Goal: Task Accomplishment & Management: Use online tool/utility

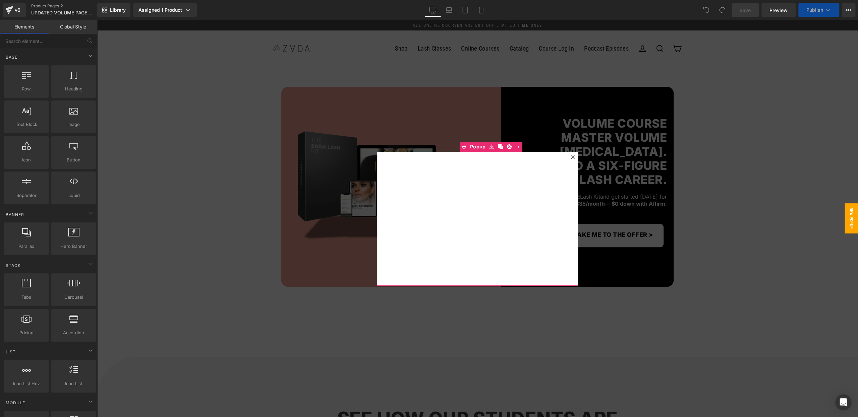
click at [573, 157] on icon at bounding box center [572, 157] width 4 height 4
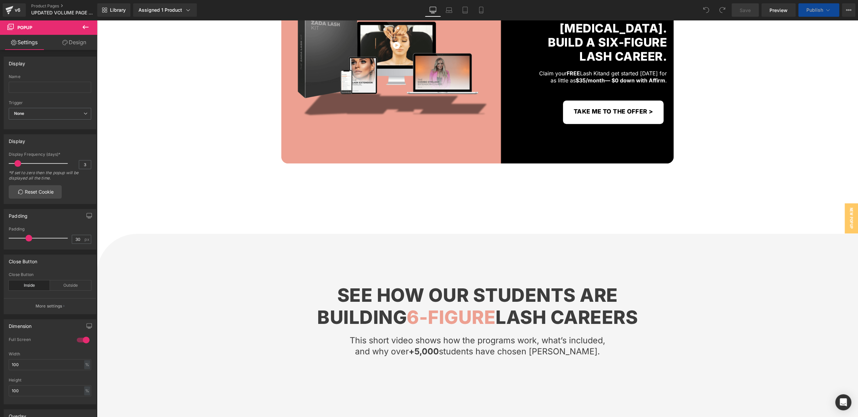
scroll to position [185, 0]
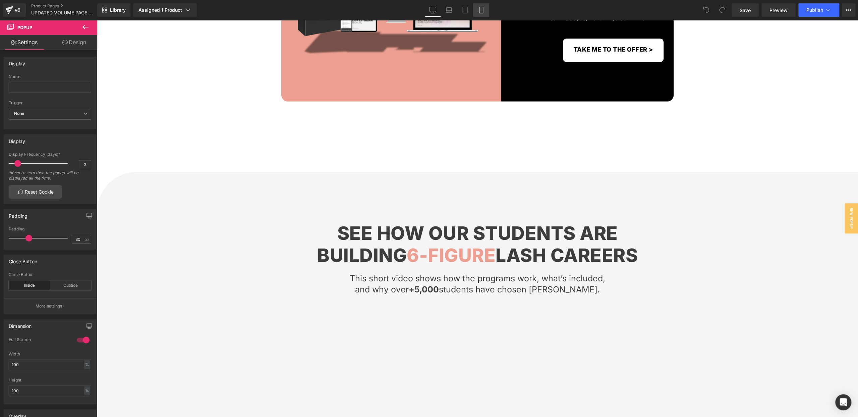
click at [480, 13] on icon at bounding box center [481, 10] width 4 height 6
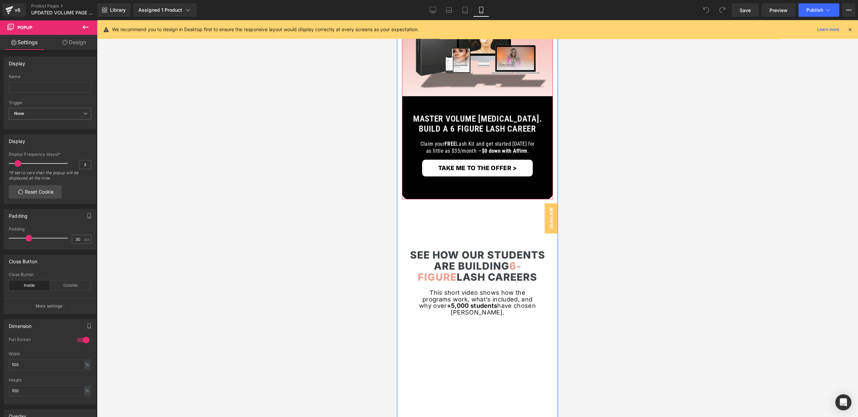
scroll to position [87, 0]
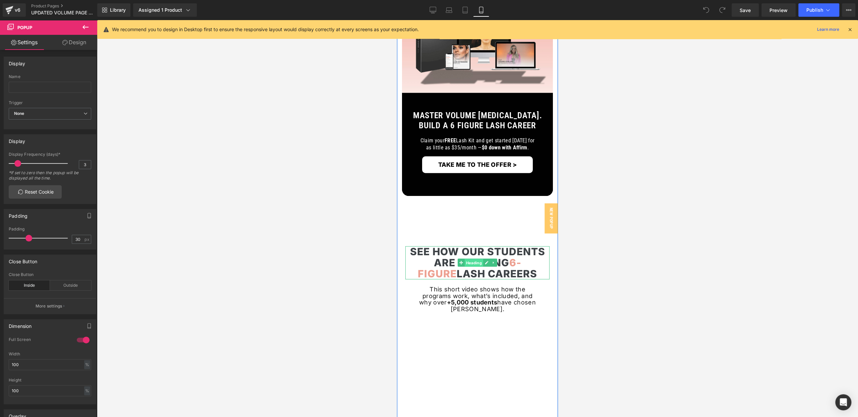
click at [470, 262] on span "Heading" at bounding box center [473, 263] width 18 height 8
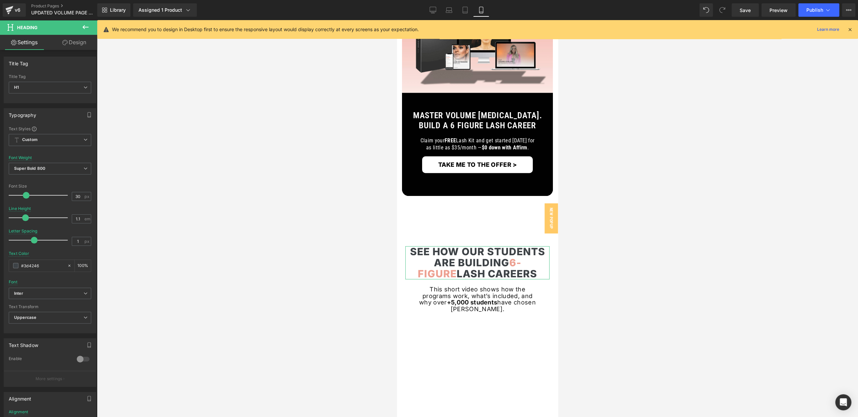
click at [81, 45] on link "Design" at bounding box center [74, 42] width 49 height 15
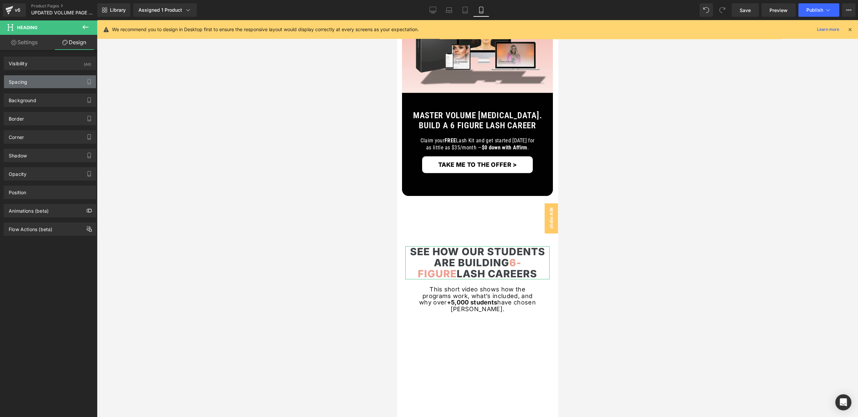
click at [65, 84] on div "Spacing" at bounding box center [50, 81] width 92 height 13
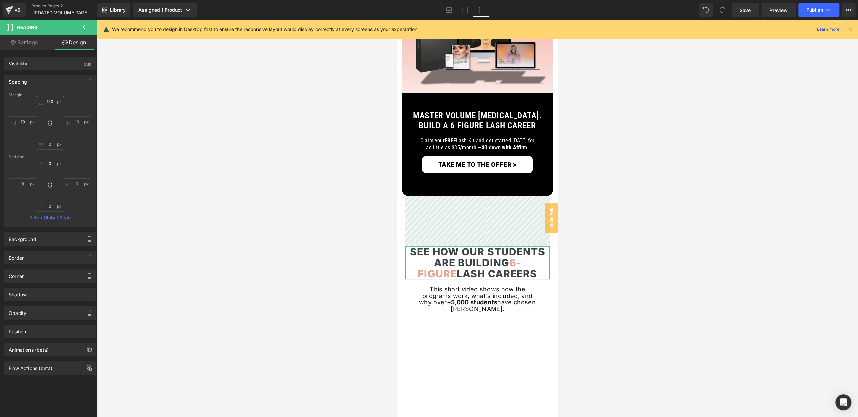
type textarea "150"
click at [56, 101] on input "150" at bounding box center [50, 101] width 28 height 11
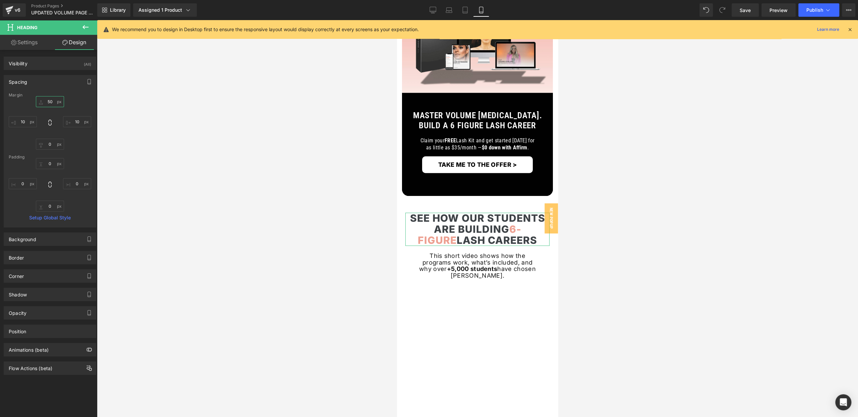
type input "5"
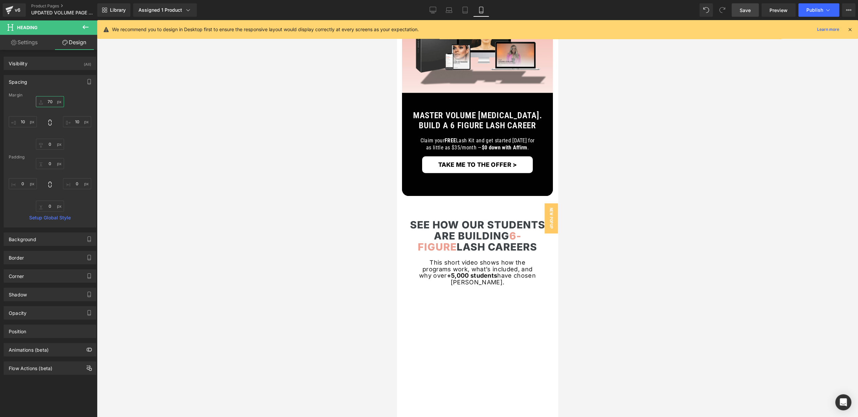
type input "70"
click at [749, 10] on span "Save" at bounding box center [744, 10] width 11 height 7
click at [823, 9] on button "Publish" at bounding box center [818, 9] width 41 height 13
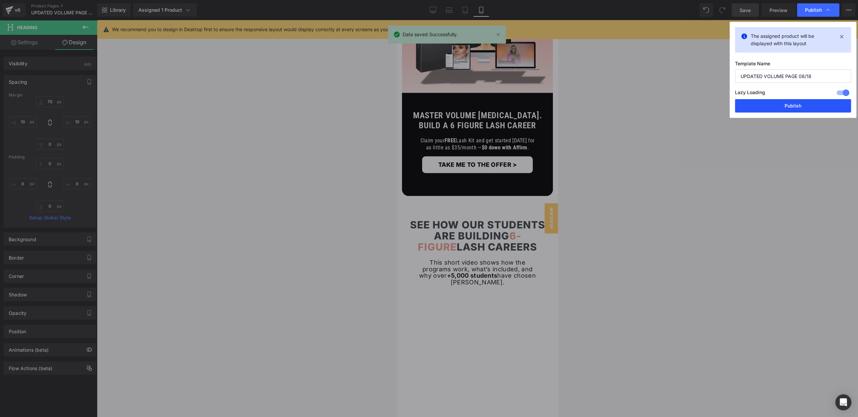
click at [783, 101] on button "Publish" at bounding box center [793, 105] width 116 height 13
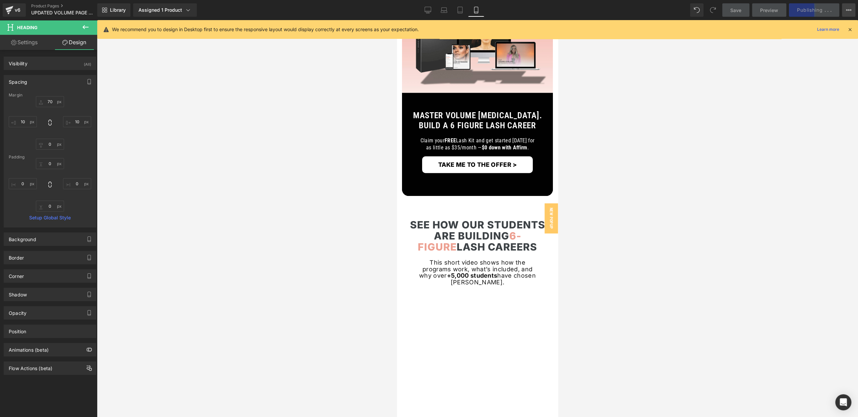
click at [845, 9] on icon at bounding box center [847, 9] width 5 height 5
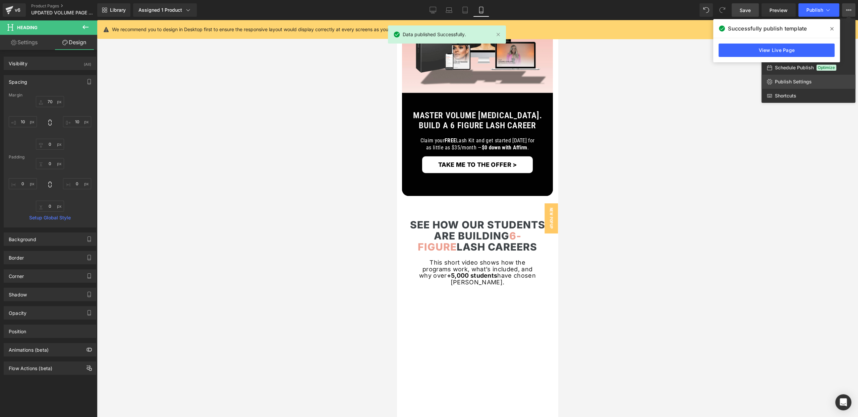
click at [771, 86] on link "Publish Settings" at bounding box center [808, 82] width 94 height 14
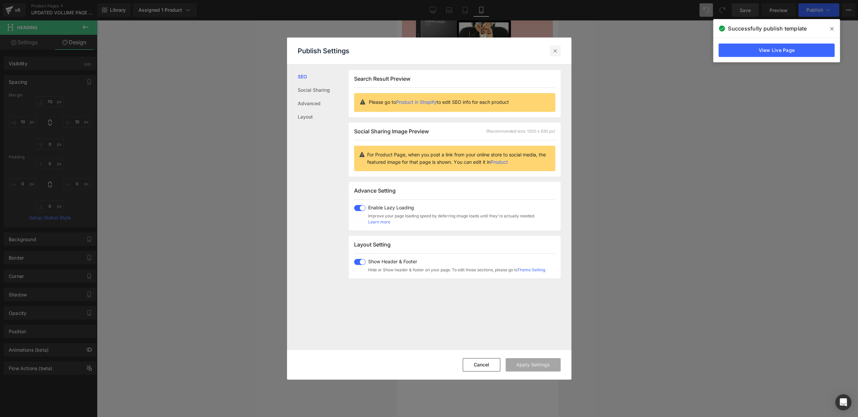
click at [557, 51] on icon at bounding box center [555, 51] width 7 height 7
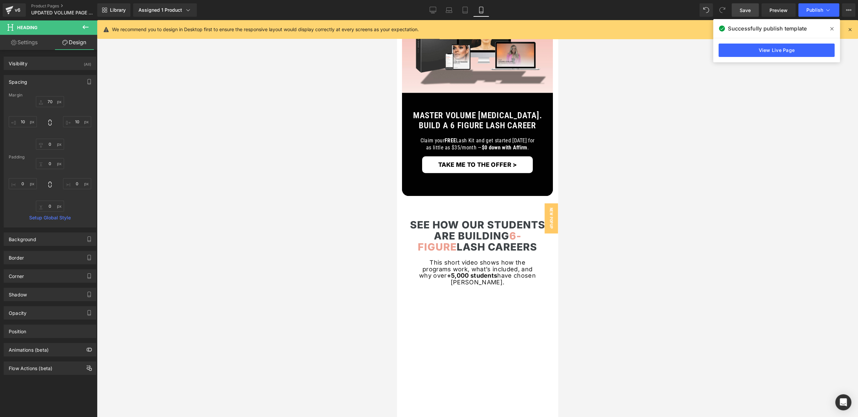
click at [830, 28] on icon at bounding box center [831, 28] width 3 height 3
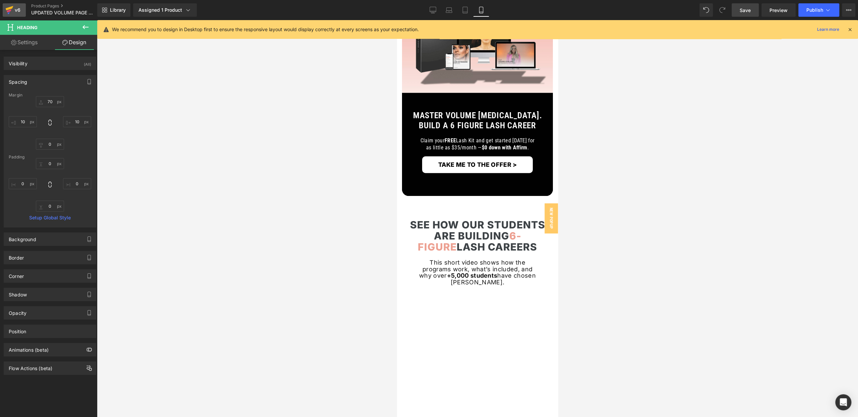
click at [11, 12] on icon at bounding box center [9, 10] width 8 height 17
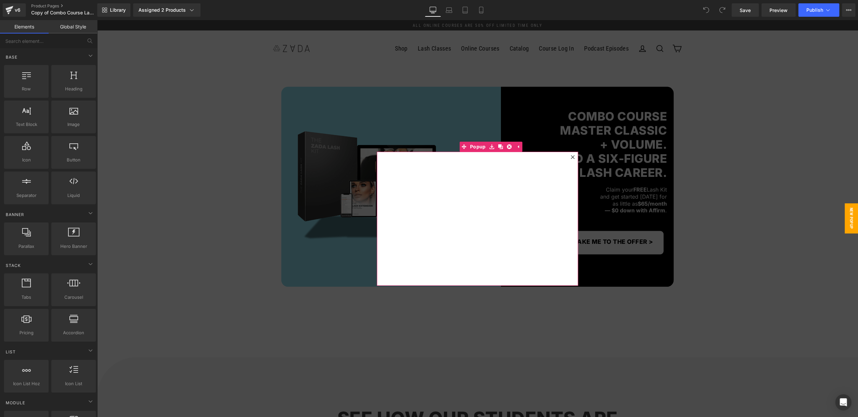
click at [572, 155] on icon at bounding box center [572, 157] width 4 height 4
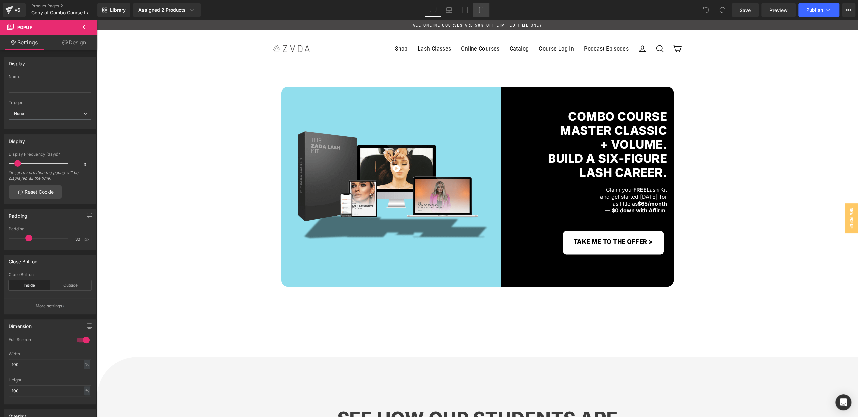
click at [479, 11] on icon at bounding box center [481, 10] width 7 height 7
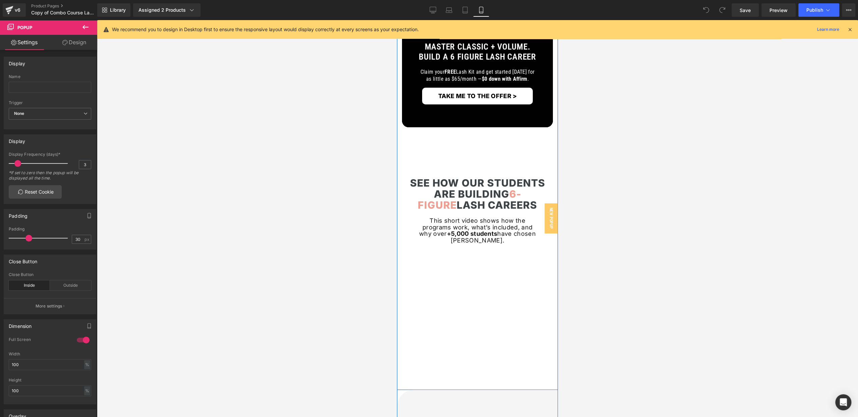
scroll to position [156, 0]
click at [435, 182] on h1 "See How Our Students" at bounding box center [477, 182] width 144 height 11
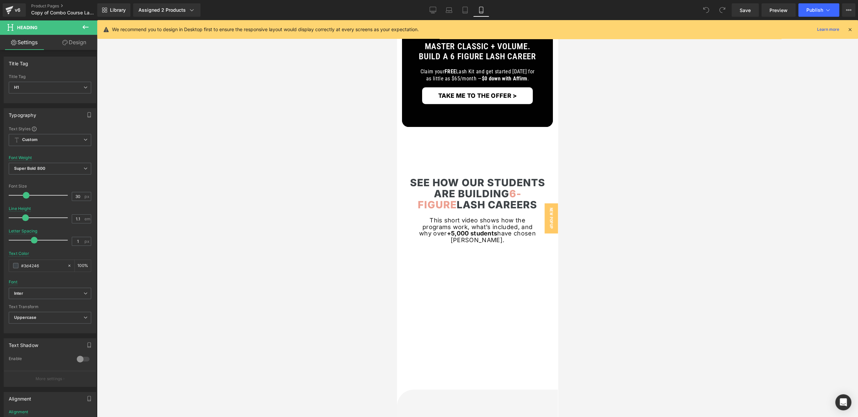
click at [60, 40] on link "Design" at bounding box center [74, 42] width 49 height 15
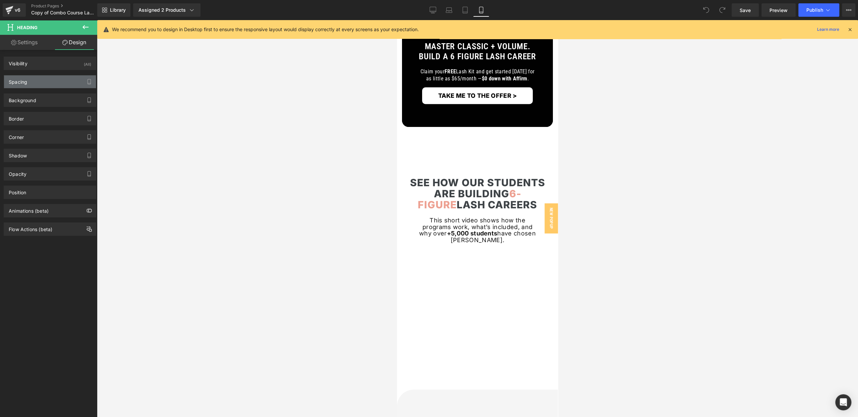
click at [35, 81] on div "Spacing" at bounding box center [50, 81] width 92 height 13
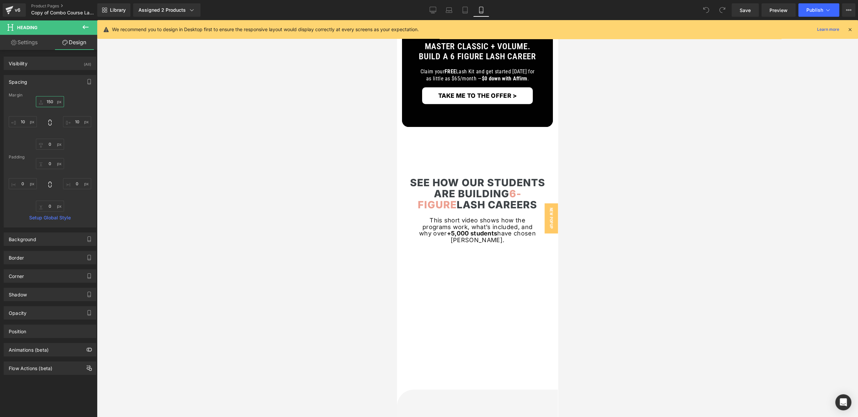
type textarea "150"
click at [47, 102] on input "text" at bounding box center [50, 101] width 28 height 11
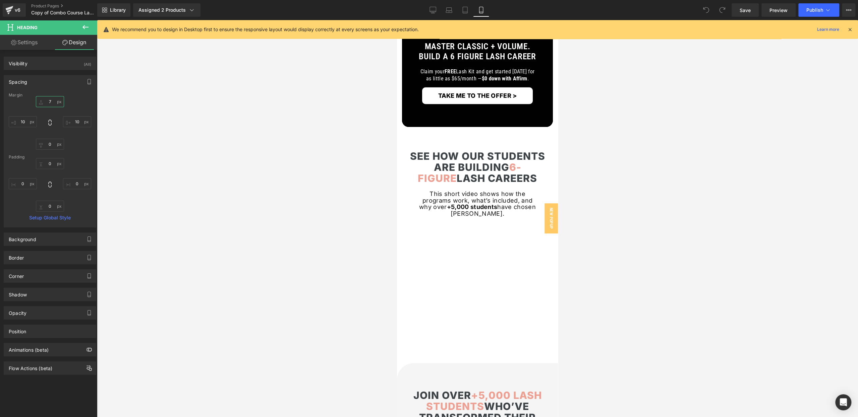
type input "70"
click at [322, 138] on div at bounding box center [477, 218] width 761 height 397
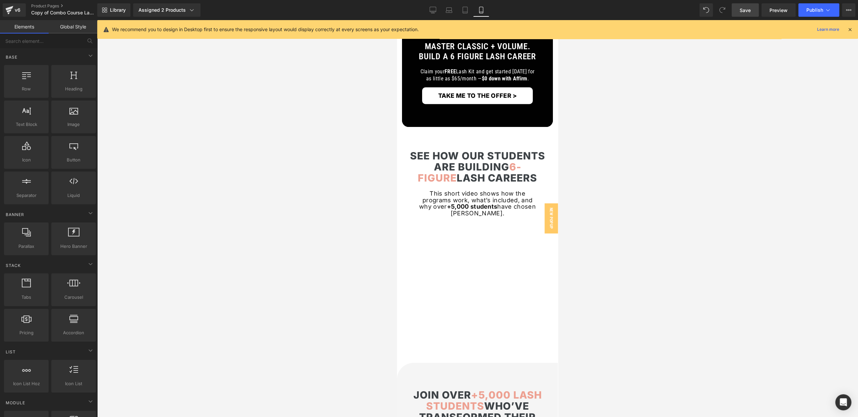
click at [746, 7] on span "Save" at bounding box center [744, 10] width 11 height 7
click at [819, 11] on span "Publish" at bounding box center [814, 9] width 17 height 5
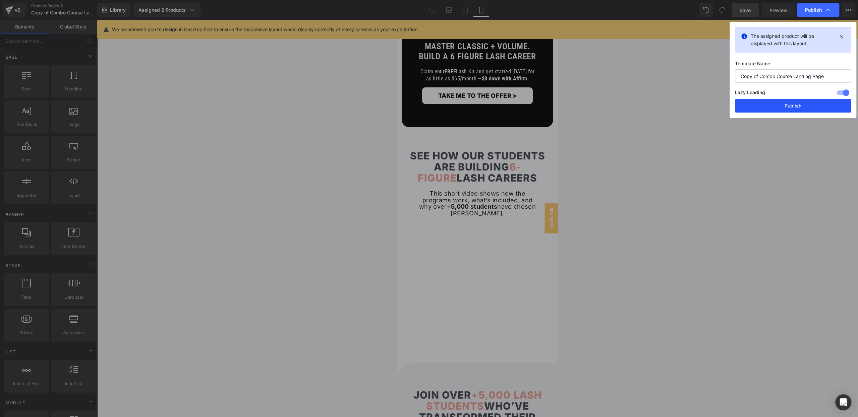
click at [766, 106] on button "Publish" at bounding box center [793, 105] width 116 height 13
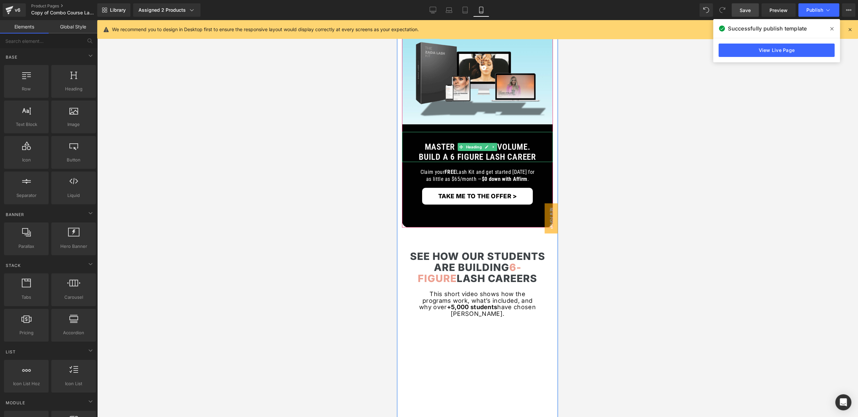
scroll to position [0, 0]
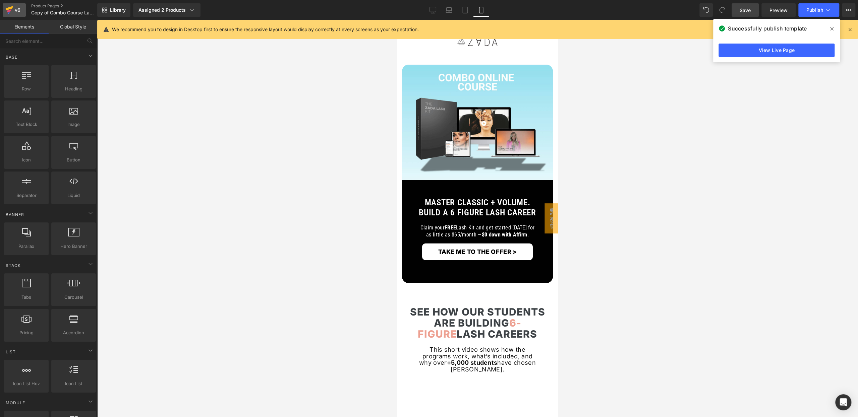
click at [10, 7] on icon at bounding box center [10, 8] width 8 height 4
